Goal: Navigation & Orientation: Understand site structure

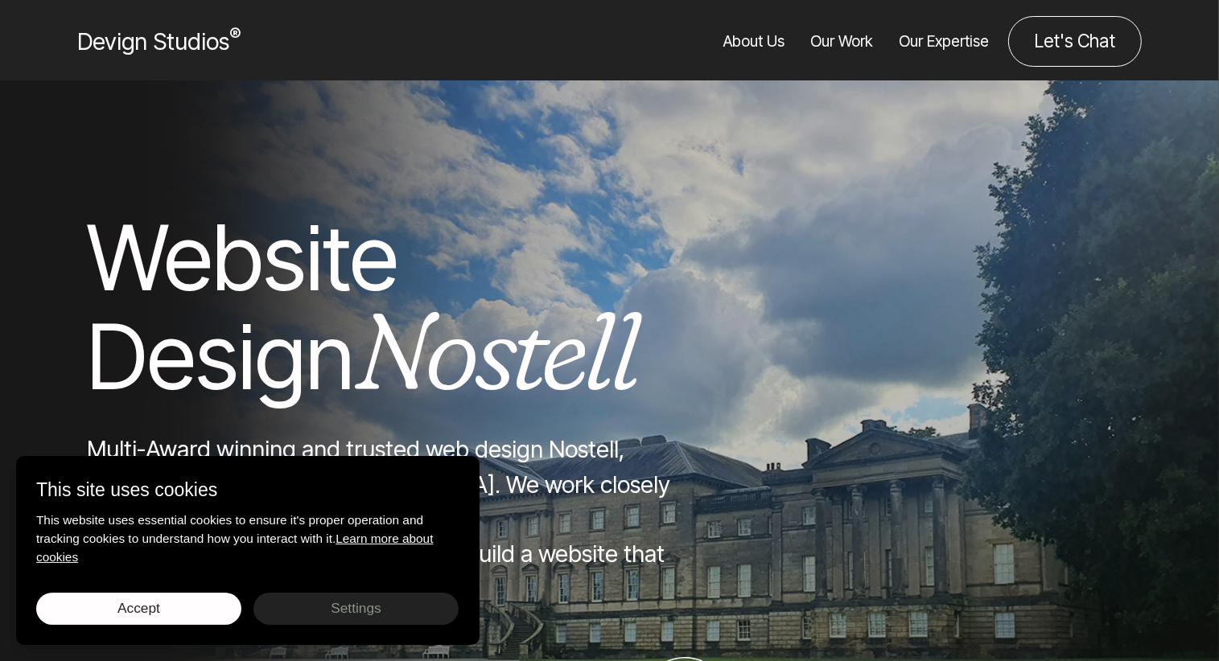
click at [941, 35] on link "Our Expertise" at bounding box center [944, 41] width 90 height 51
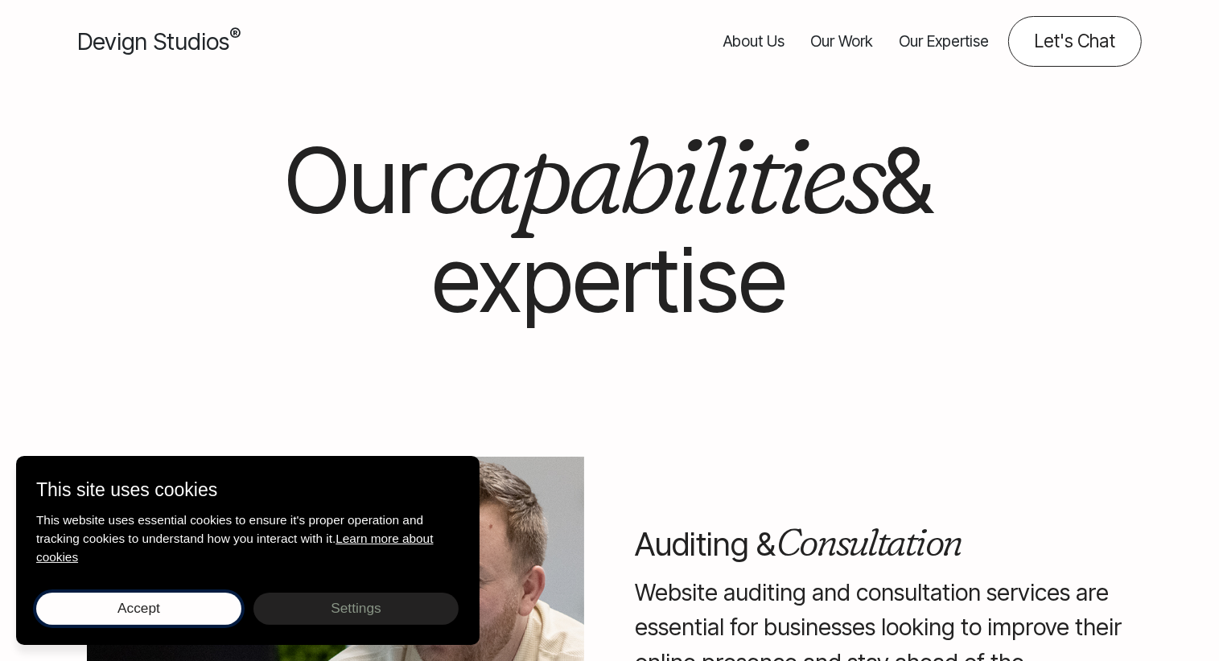
click at [117, 615] on span "Accept" at bounding box center [138, 608] width 43 height 16
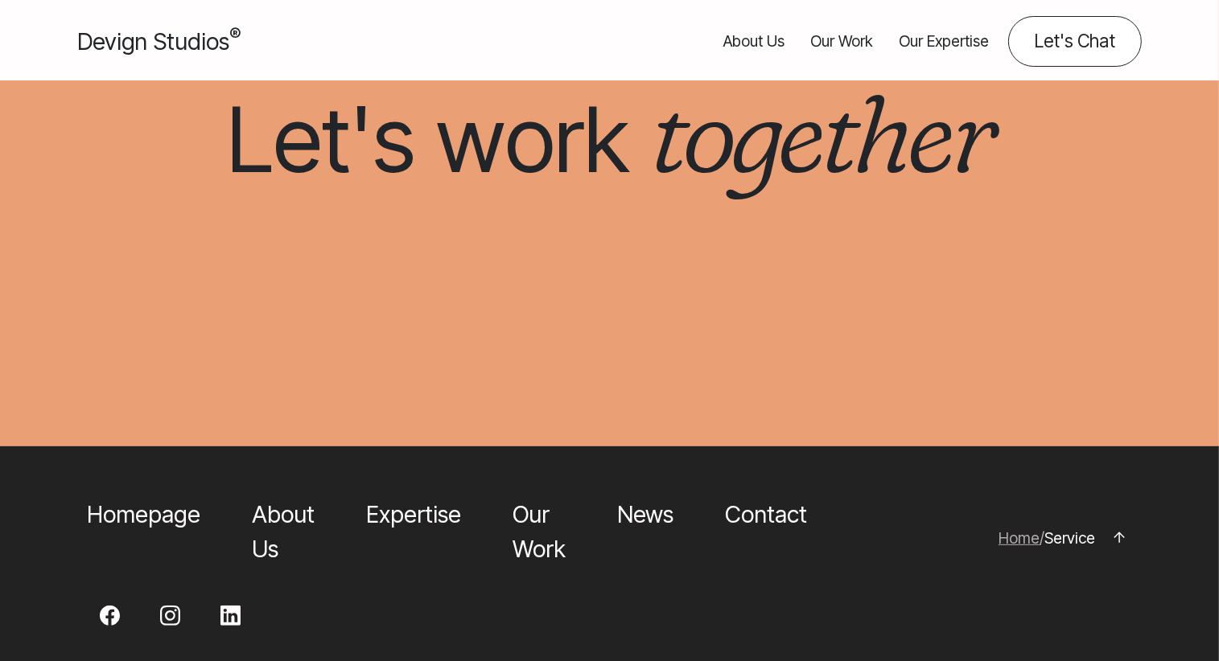
scroll to position [2574, 0]
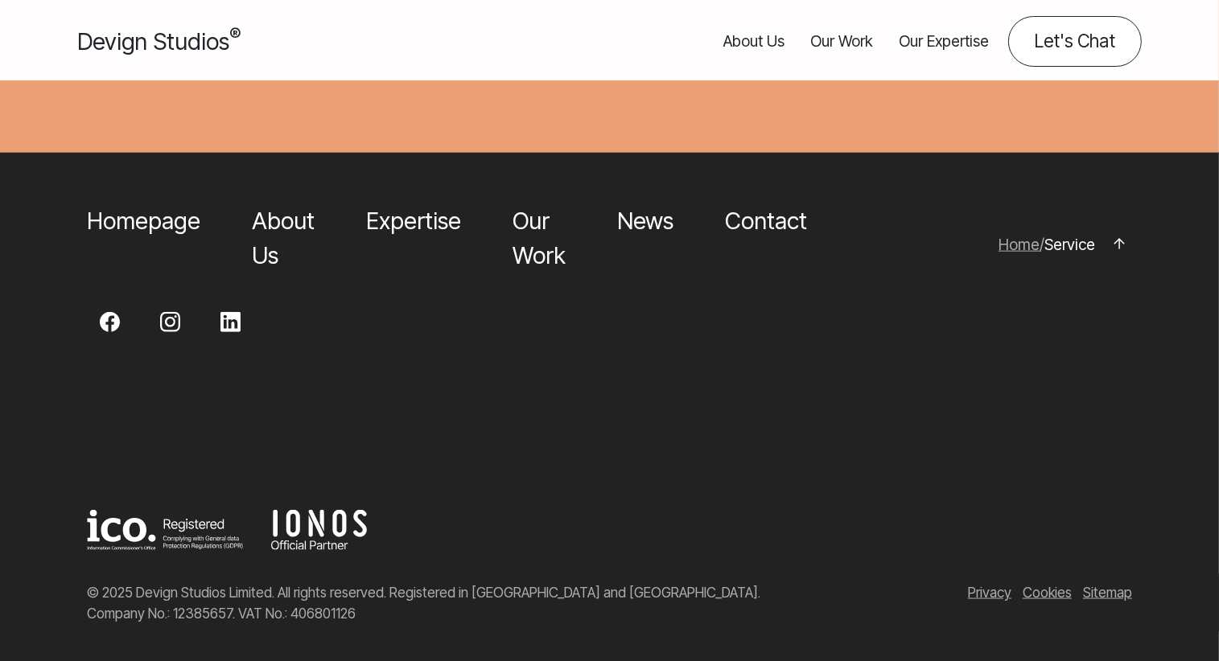
click at [759, 39] on link "About Us" at bounding box center [753, 41] width 61 height 51
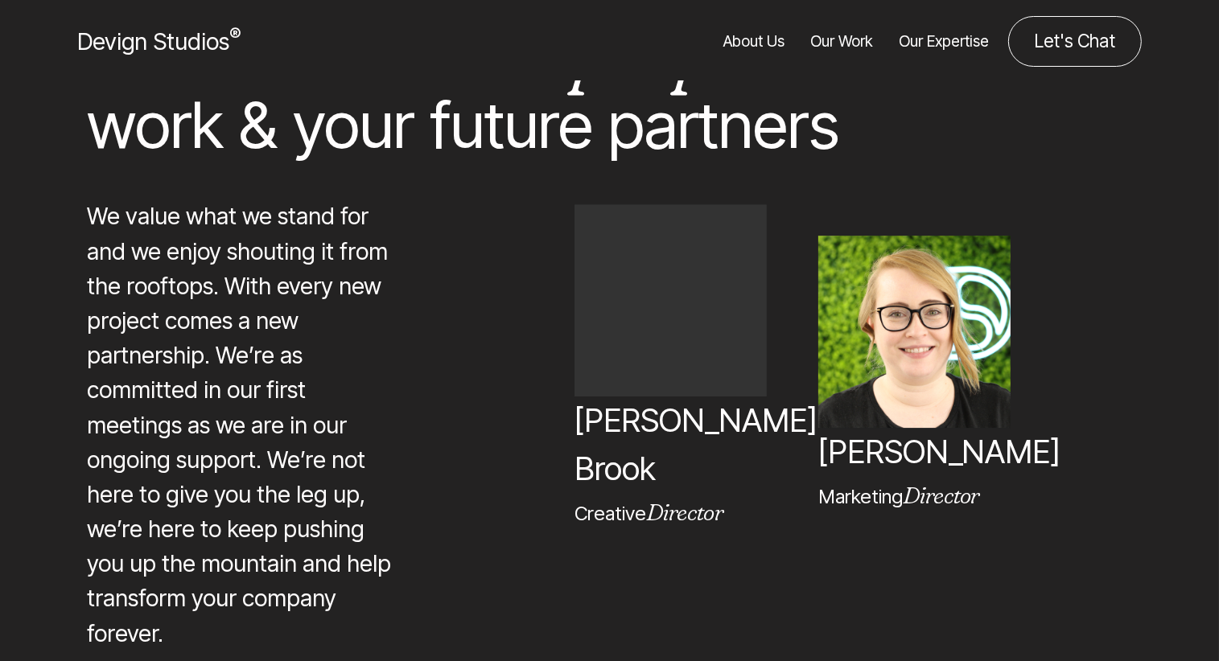
scroll to position [9295, 0]
